Goal: Task Accomplishment & Management: Use online tool/utility

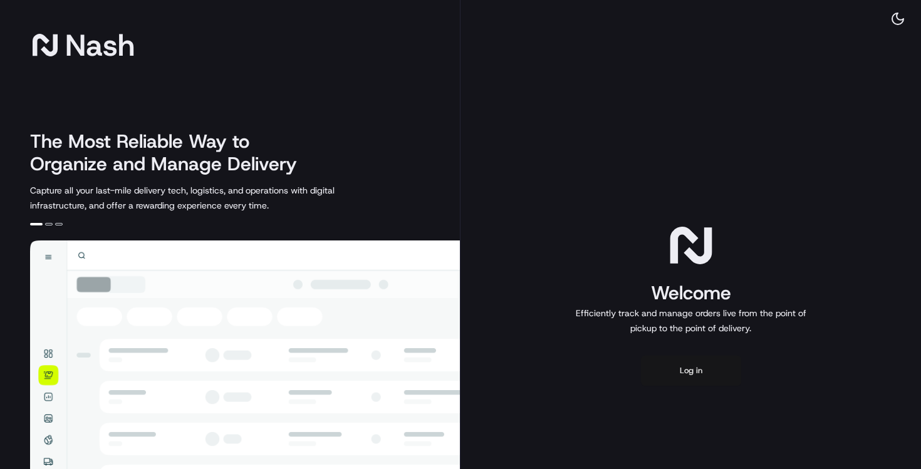
click at [687, 370] on button "Log in" at bounding box center [691, 371] width 100 height 30
